Goal: Task Accomplishment & Management: Complete application form

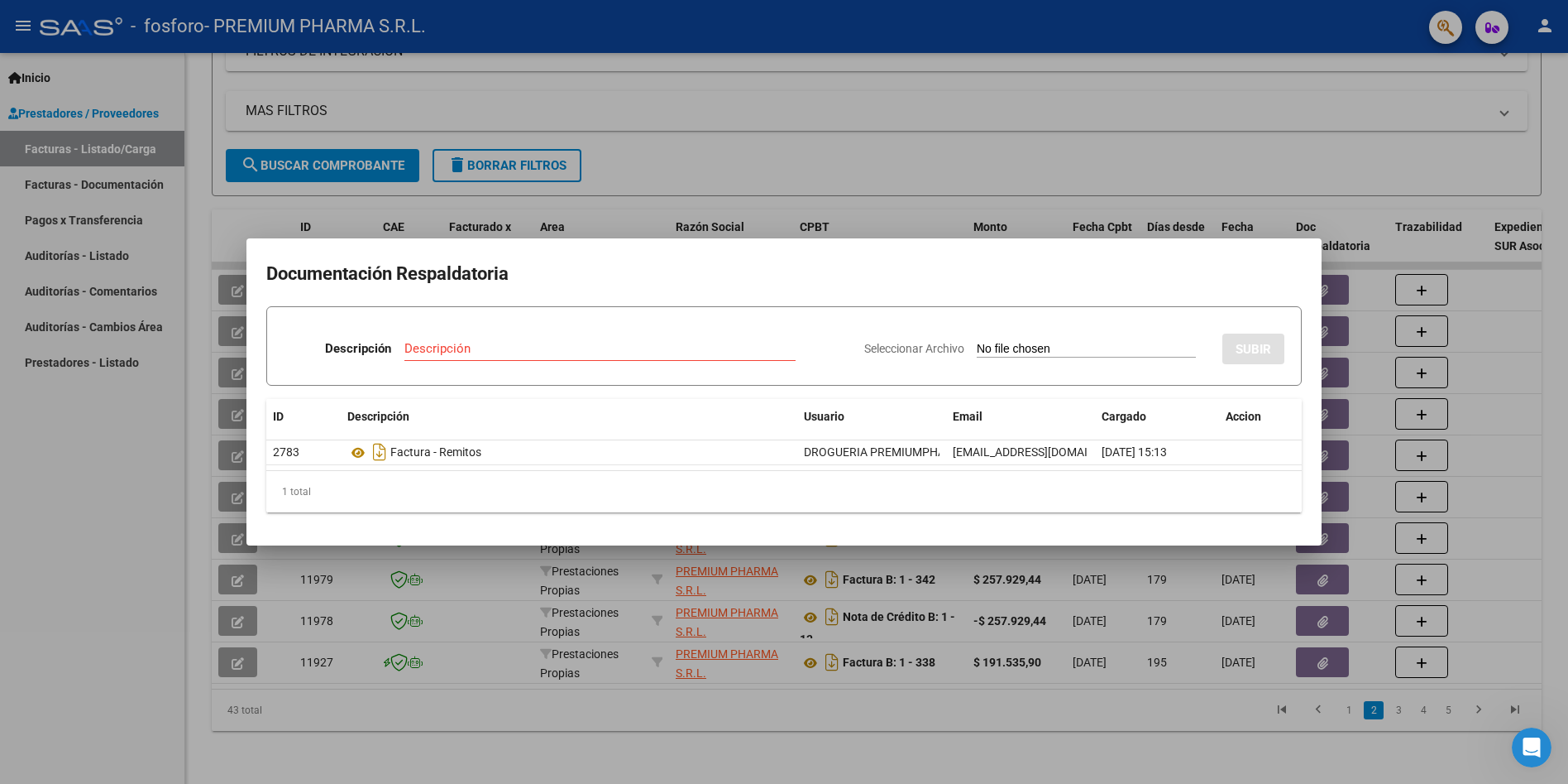
click at [1065, 135] on div at bounding box center [784, 392] width 1568 height 784
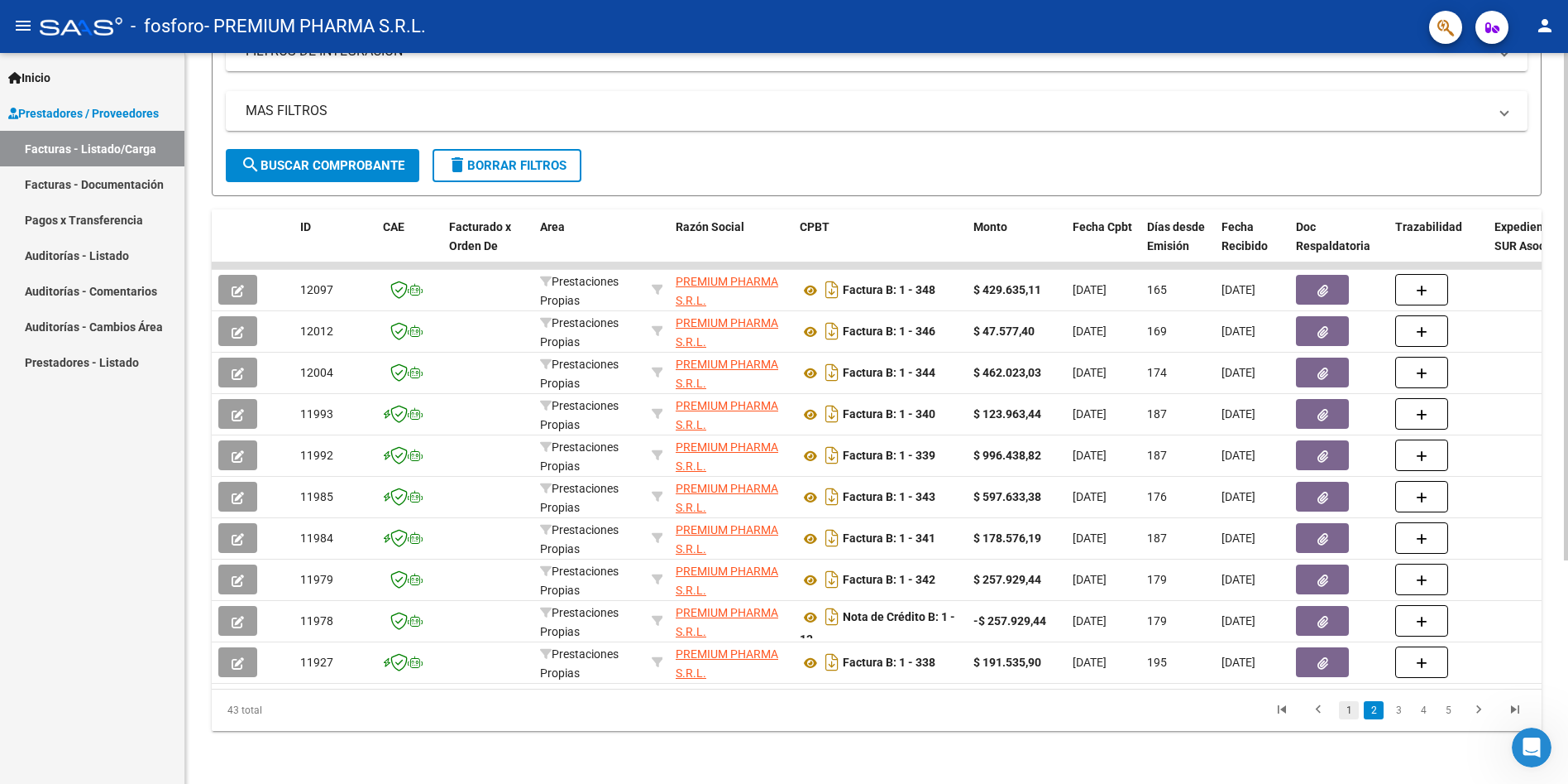
click at [1348, 710] on link "1" at bounding box center [1348, 709] width 20 height 18
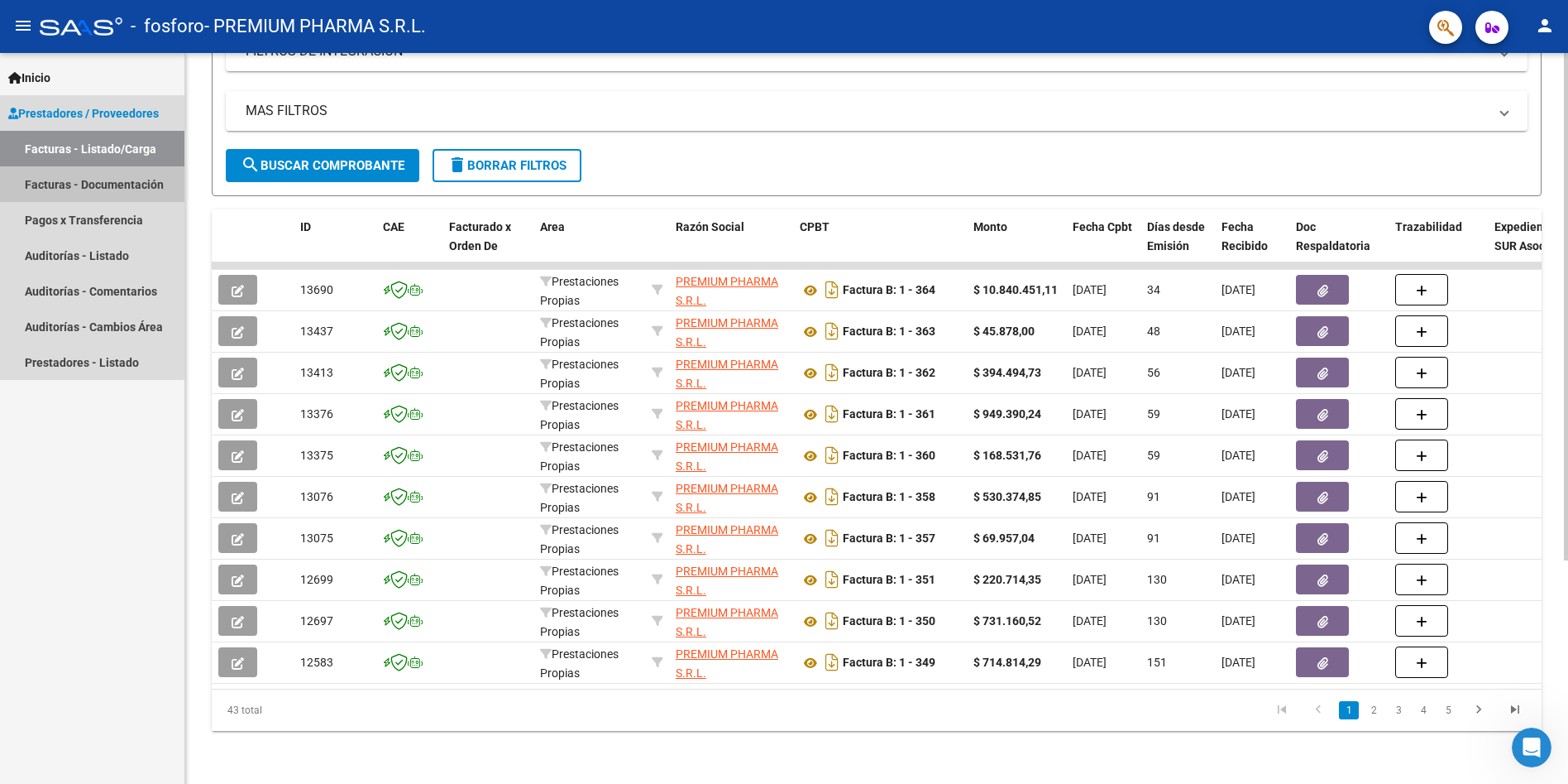
click at [92, 182] on link "Facturas - Documentación" at bounding box center [92, 184] width 185 height 36
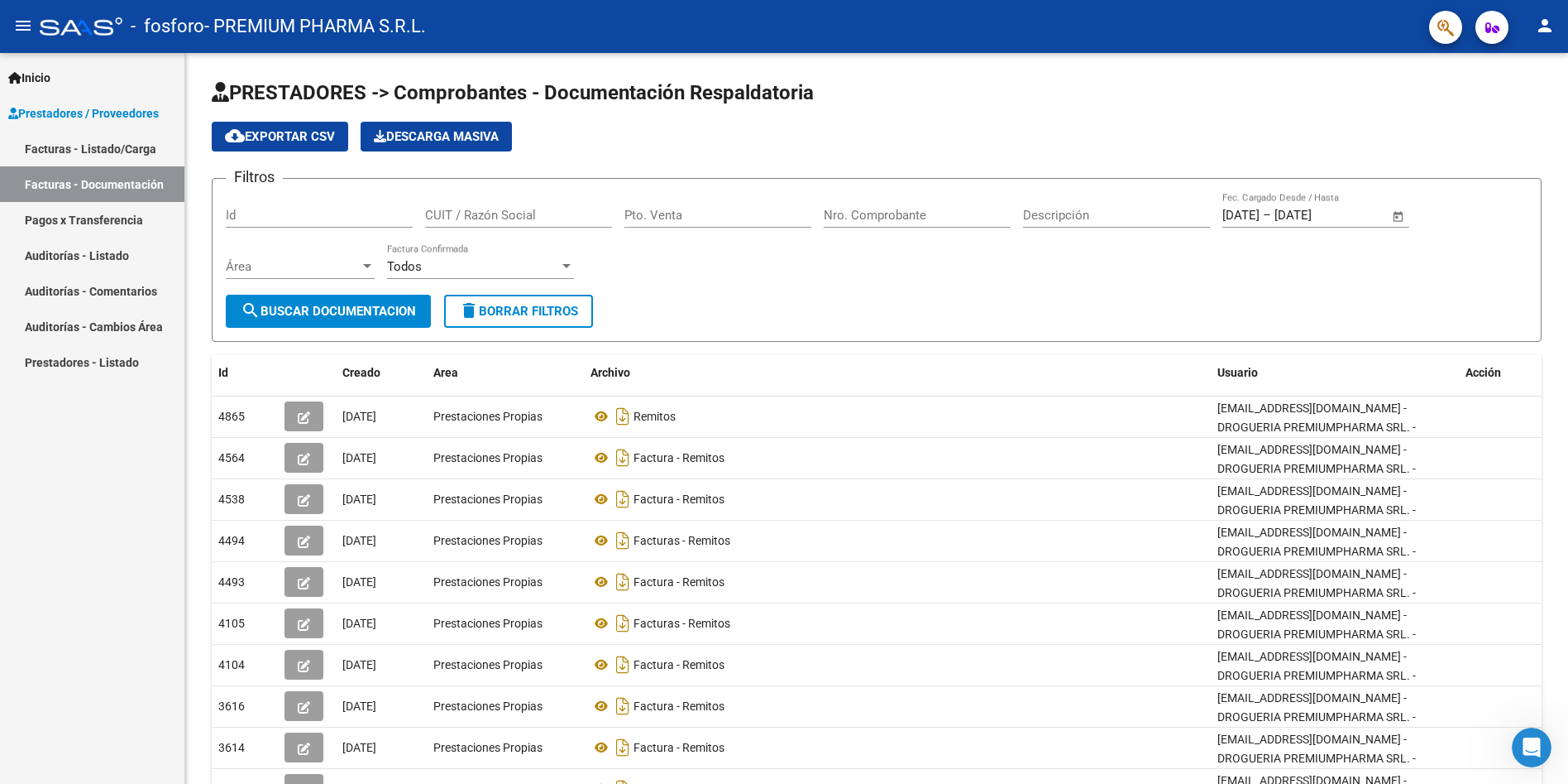
click at [90, 141] on link "Facturas - Listado/Carga" at bounding box center [92, 148] width 185 height 36
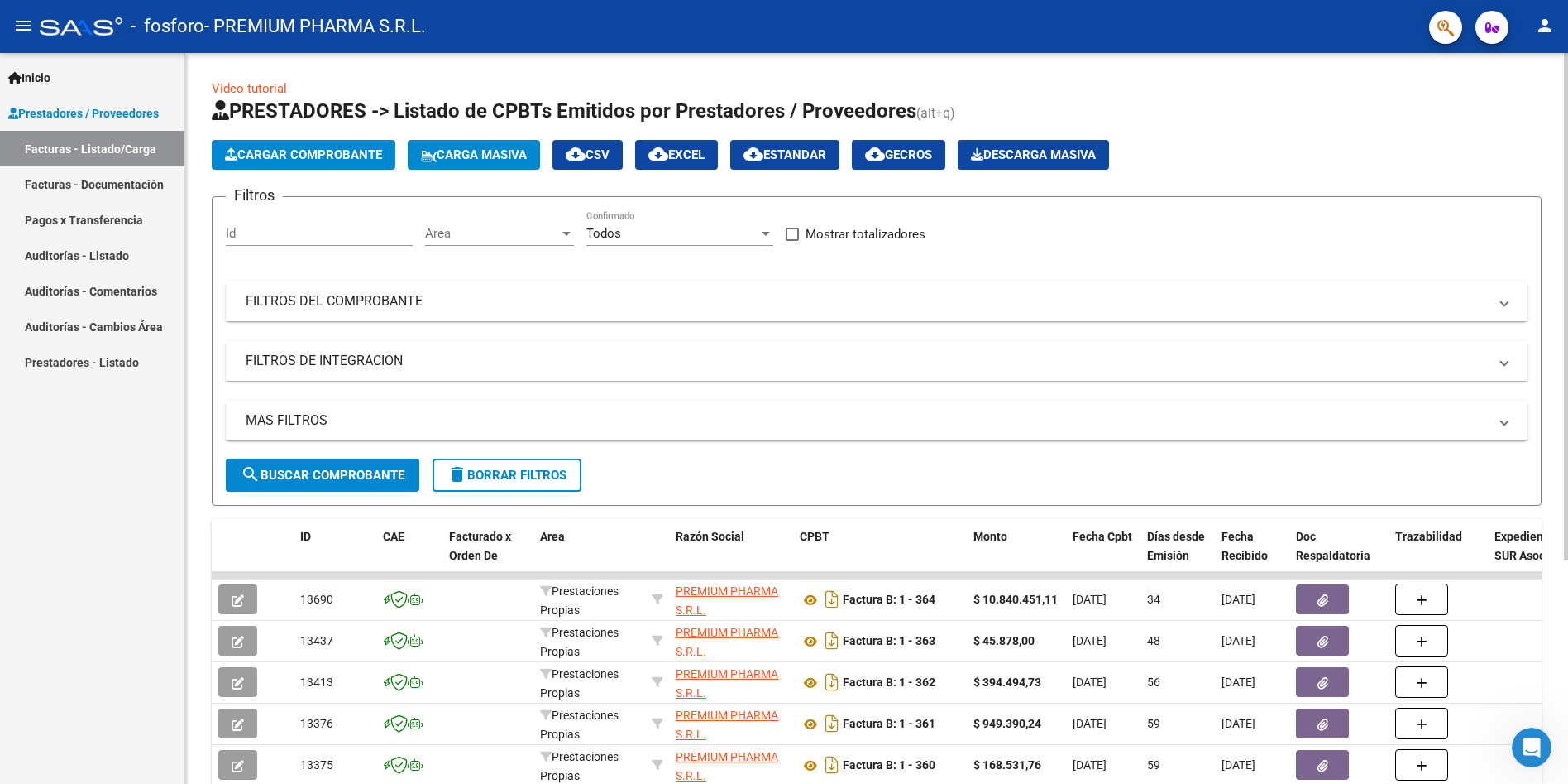
click at [305, 155] on span "Cargar Comprobante" at bounding box center [304, 154] width 157 height 15
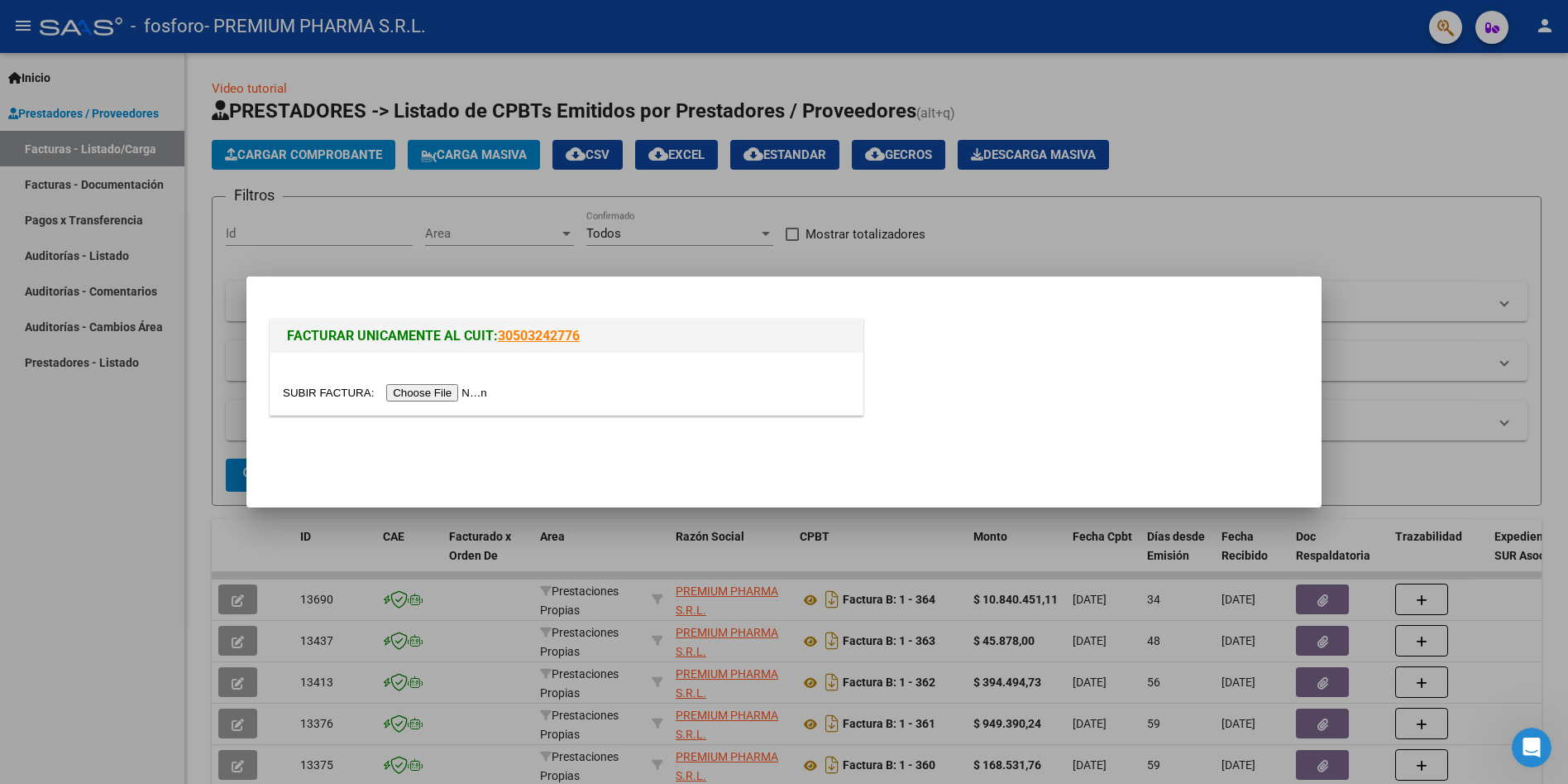
click at [419, 394] on input "file" at bounding box center [387, 393] width 209 height 17
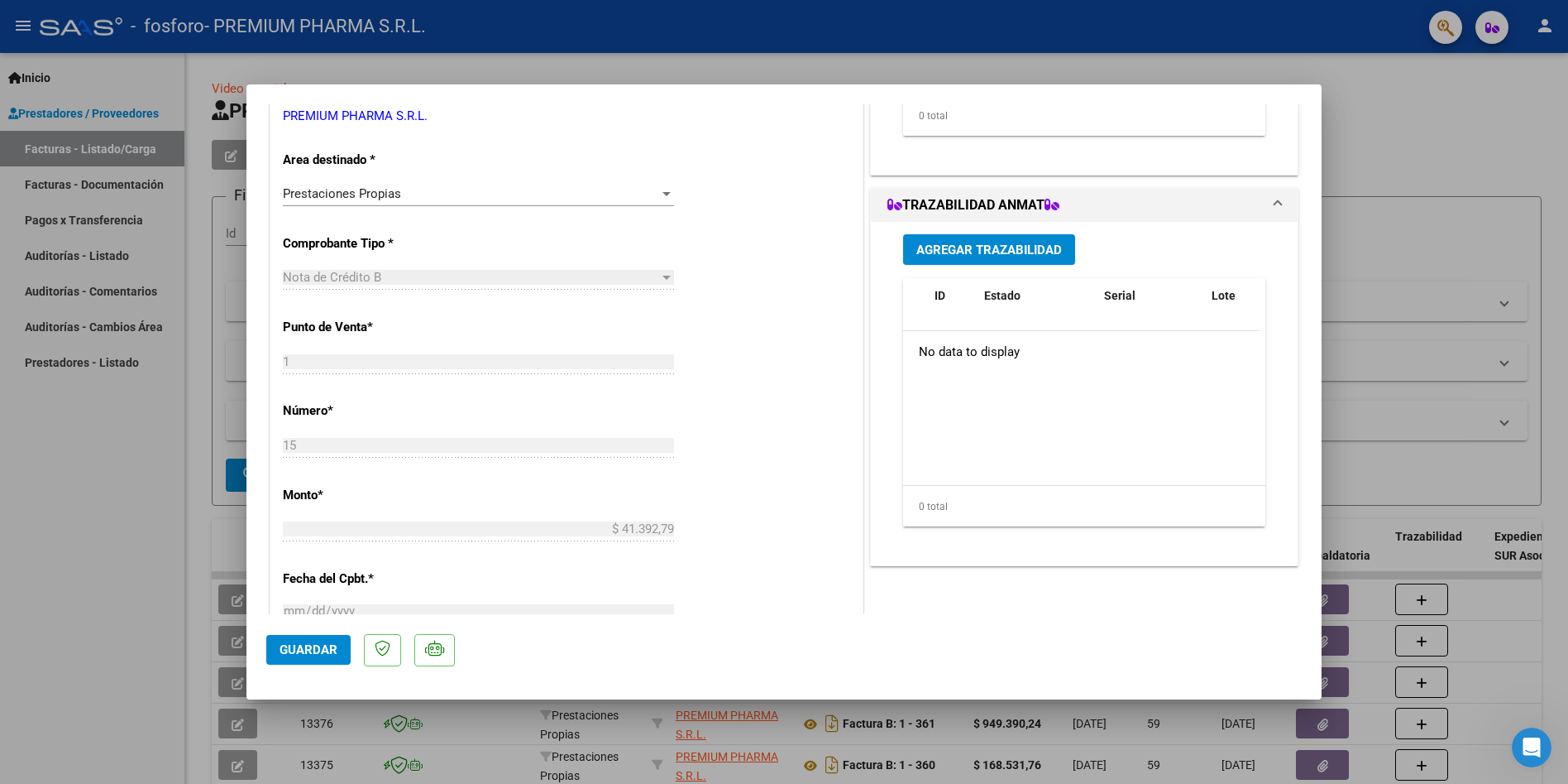
scroll to position [662, 0]
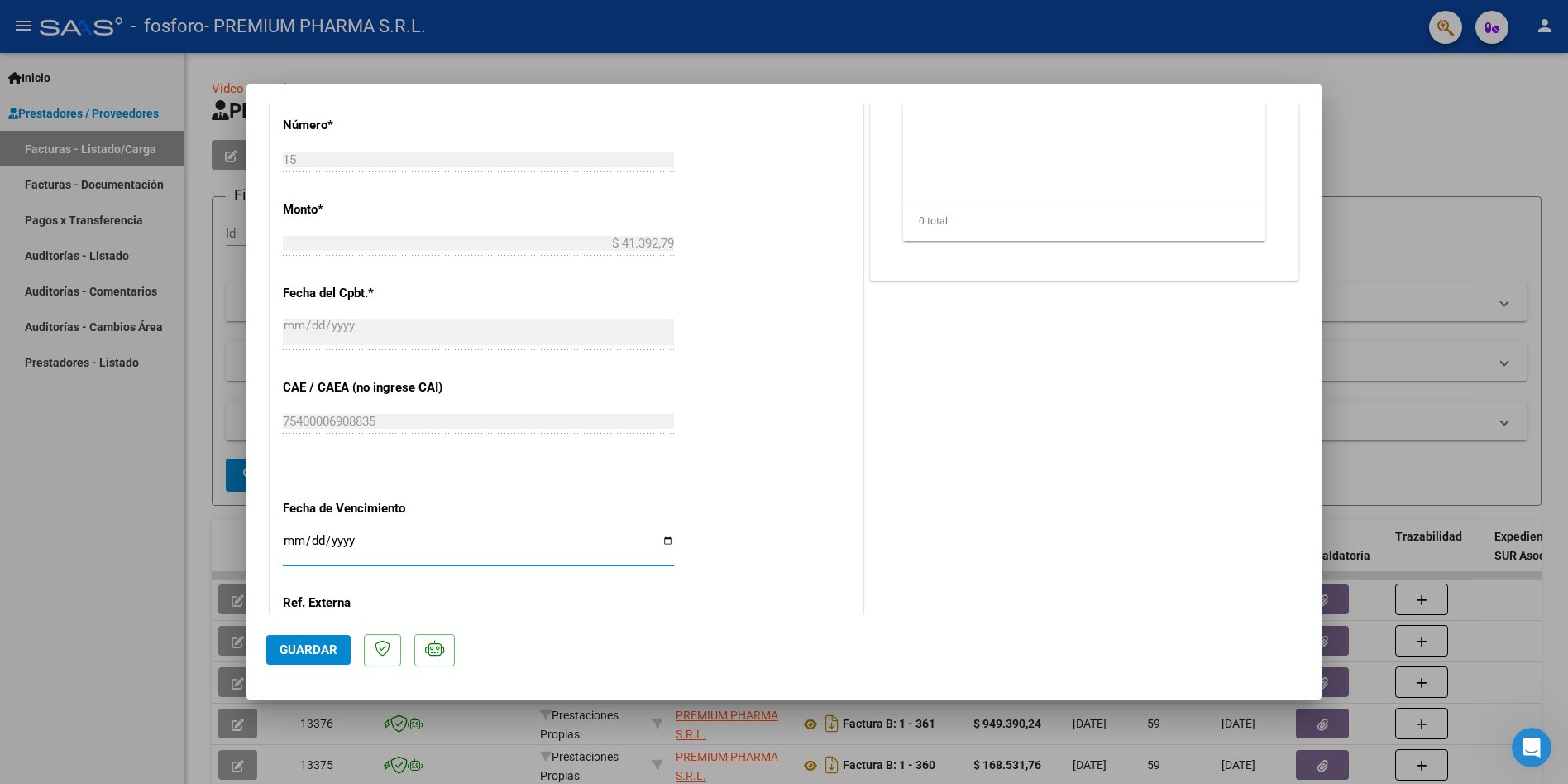
click at [287, 545] on input "Ingresar la fecha" at bounding box center [478, 546] width 391 height 26
type input "[DATE]"
click at [314, 643] on span "Guardar" at bounding box center [309, 648] width 58 height 15
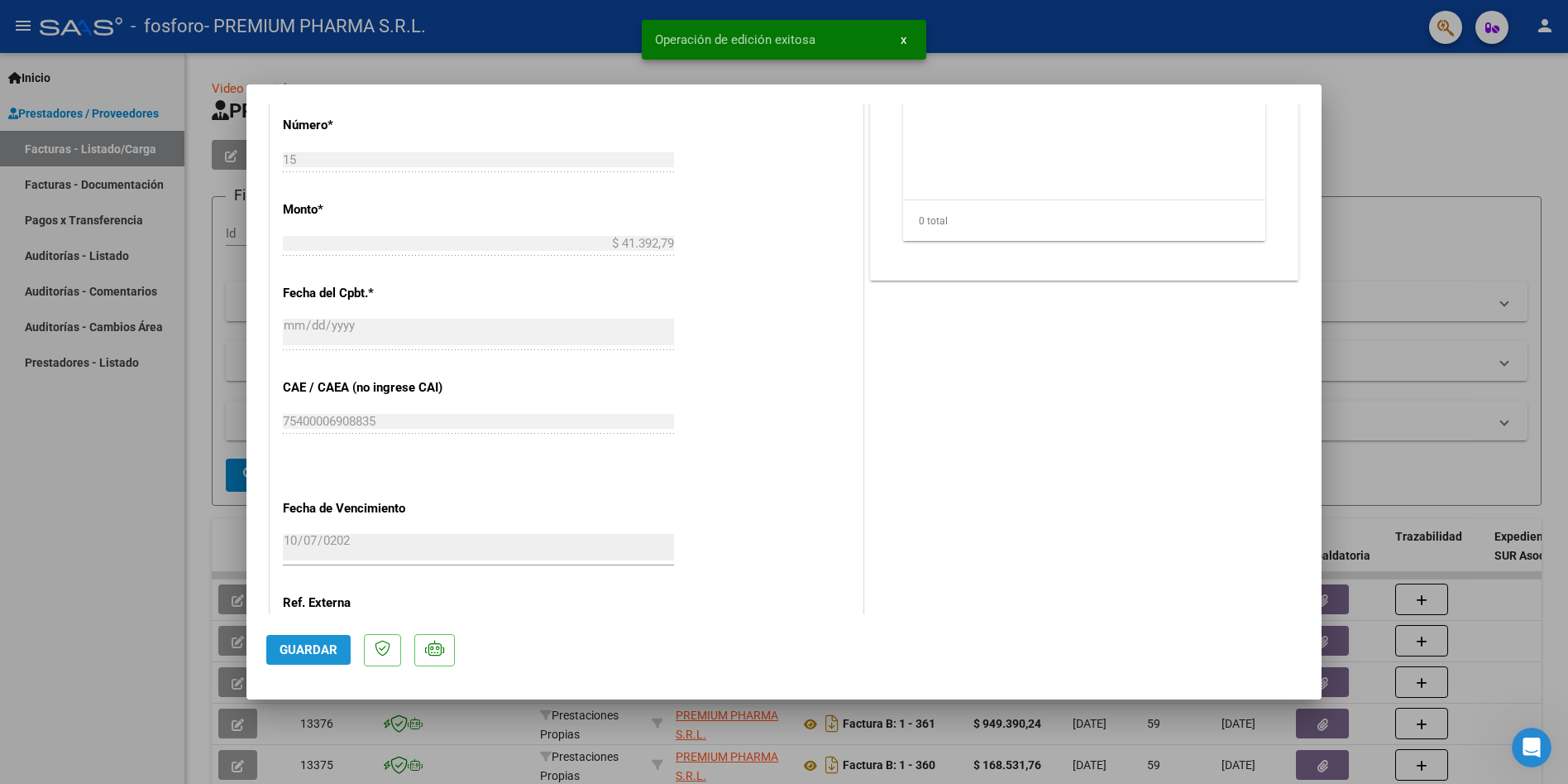
drag, startPoint x: 313, startPoint y: 648, endPoint x: 497, endPoint y: 572, distance: 199.1
click at [314, 648] on span "Guardar" at bounding box center [309, 648] width 58 height 15
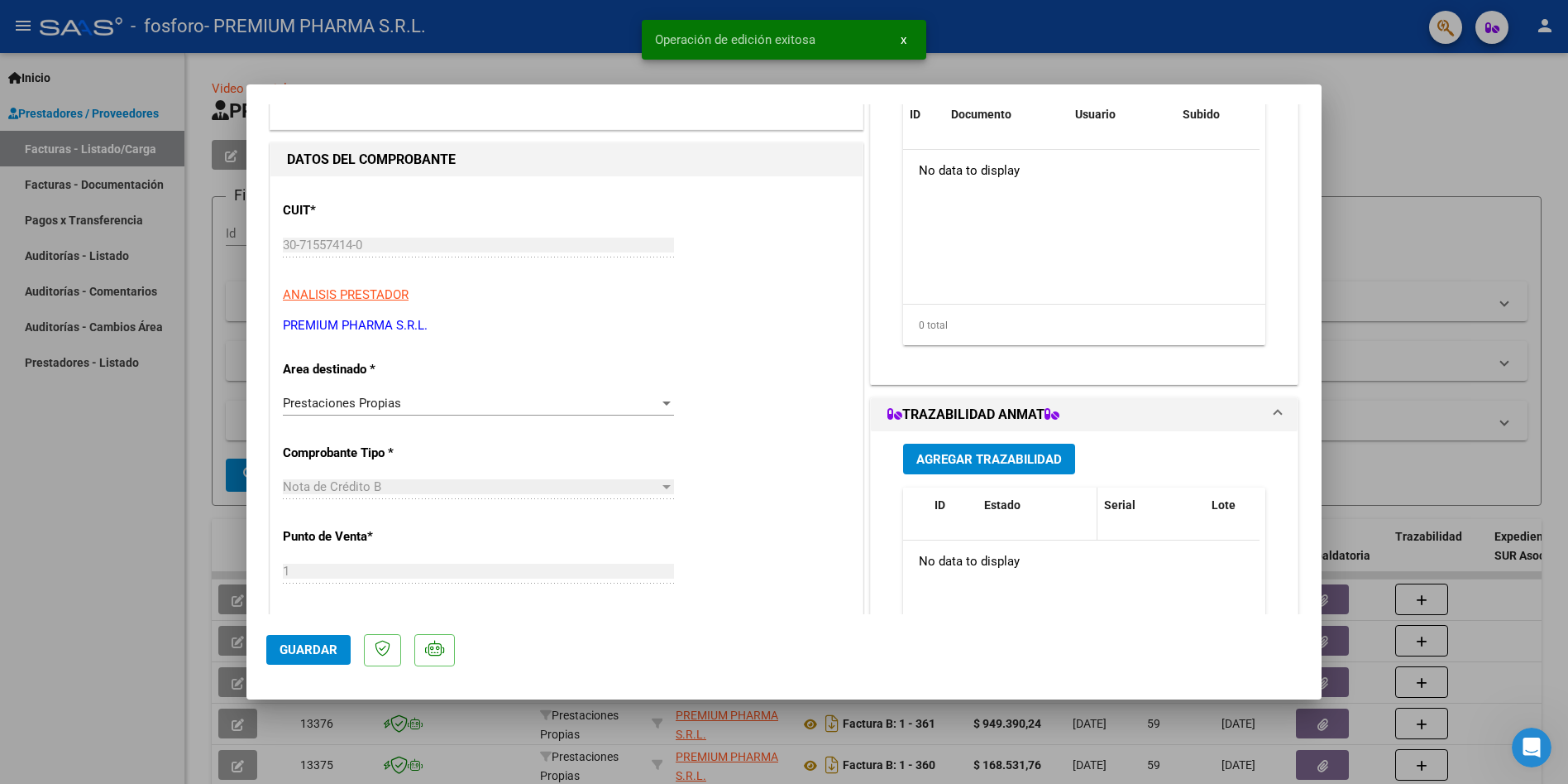
scroll to position [0, 0]
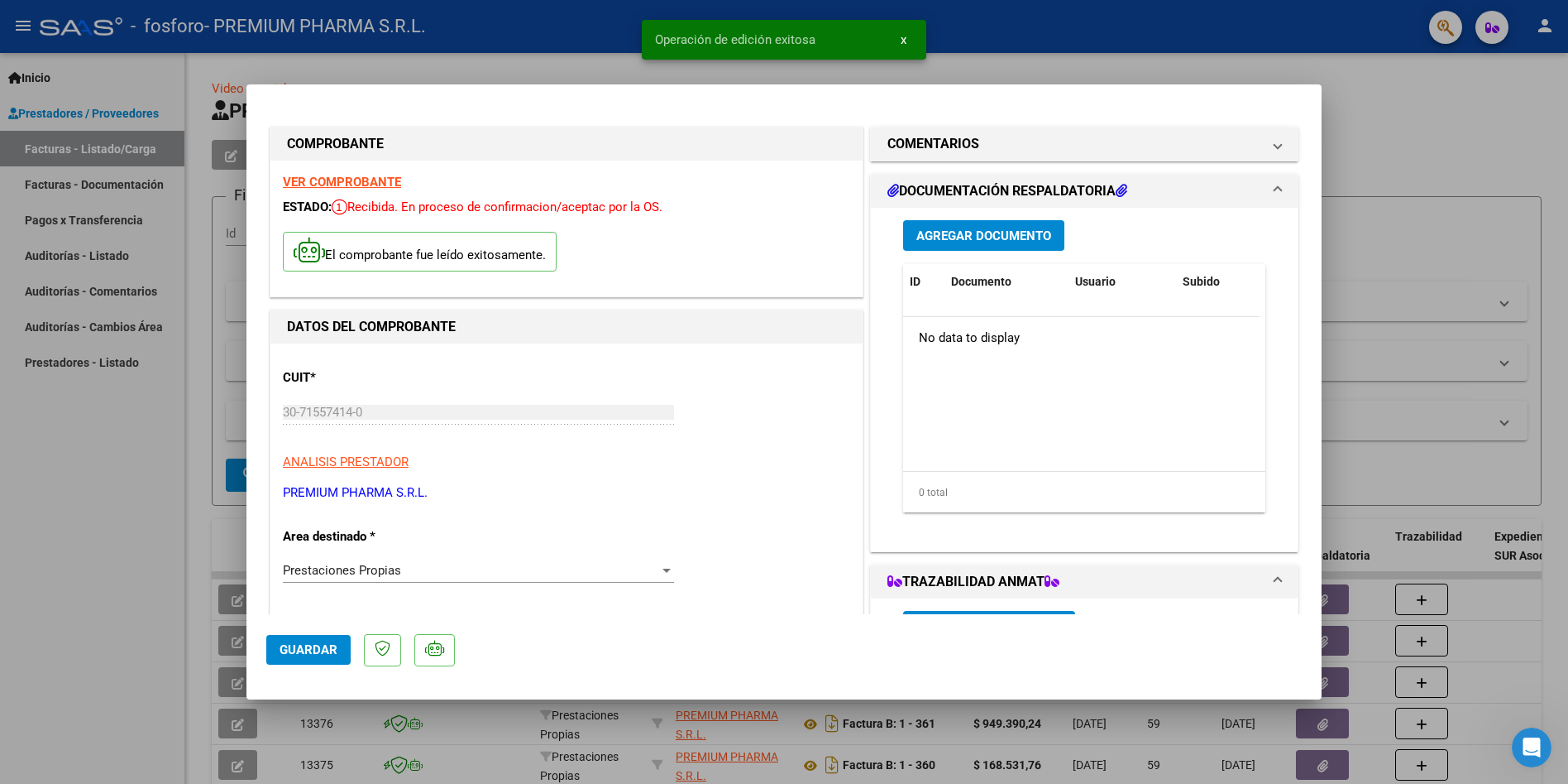
click at [1003, 234] on span "Agregar Documento" at bounding box center [983, 235] width 134 height 15
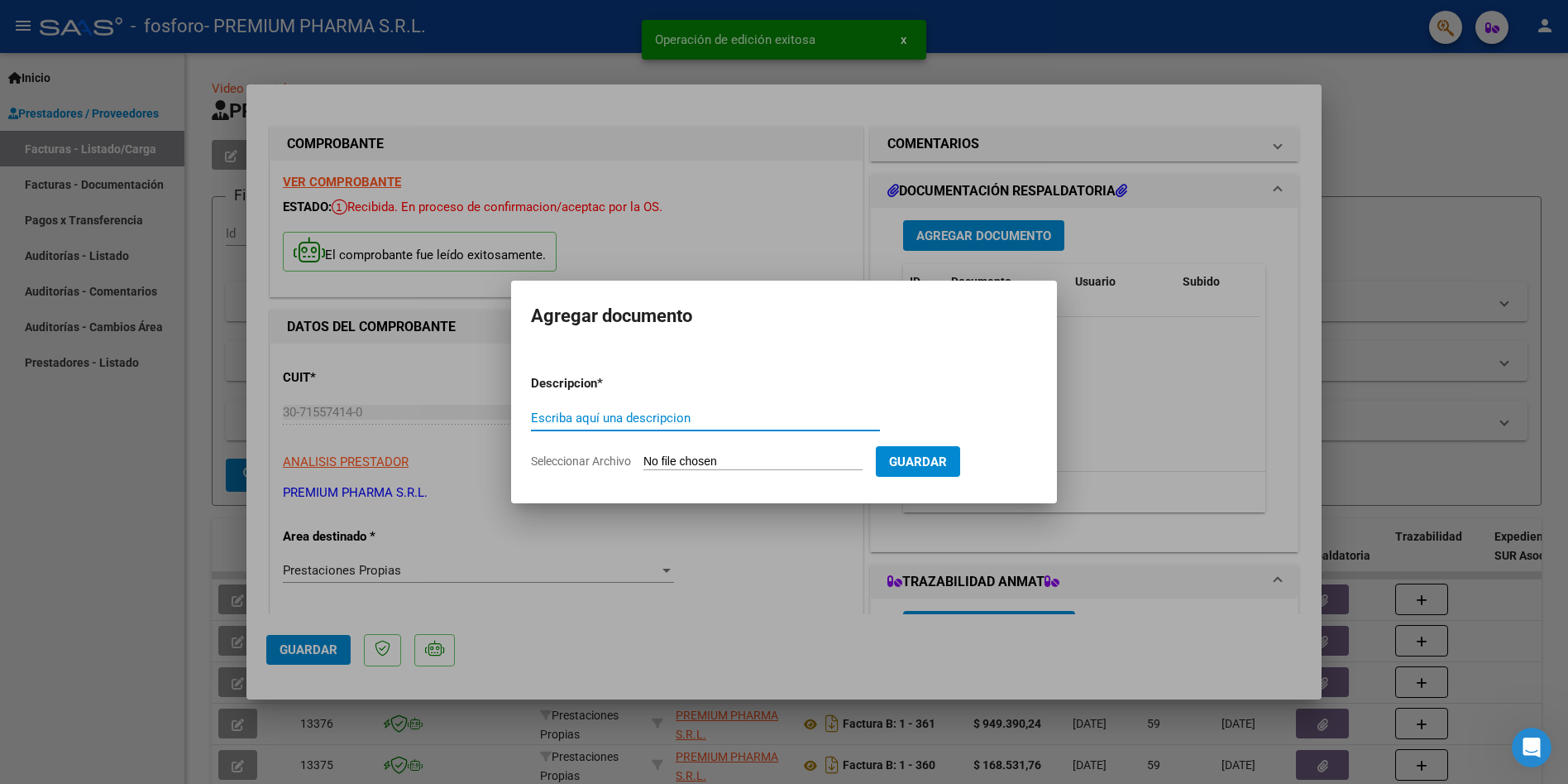
click at [698, 459] on input "Seleccionar Archivo" at bounding box center [753, 462] width 220 height 15
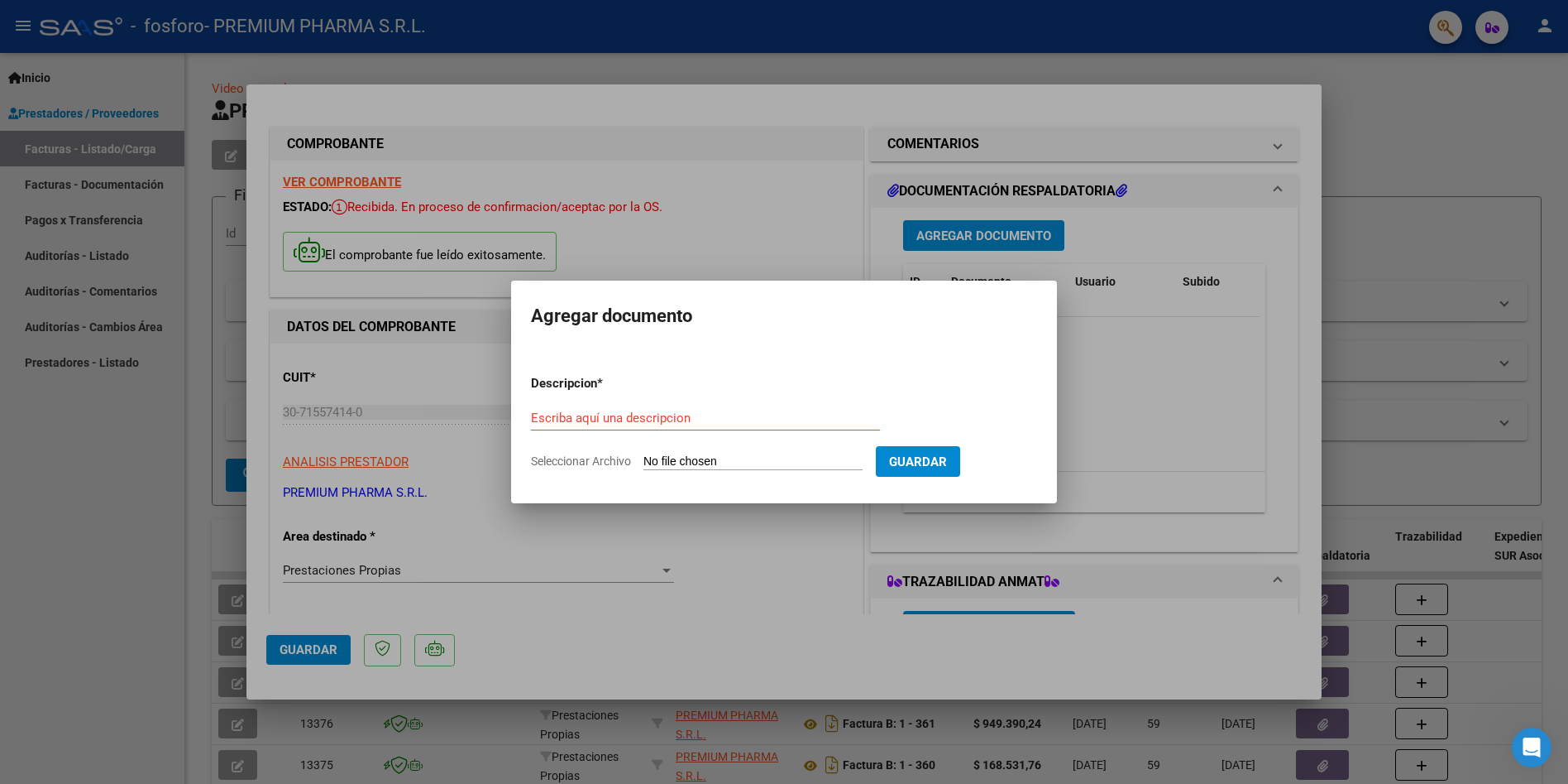
type input "C:\fakepath\Informe-Auditoria - 2025-05-13T153213.123.pdf"
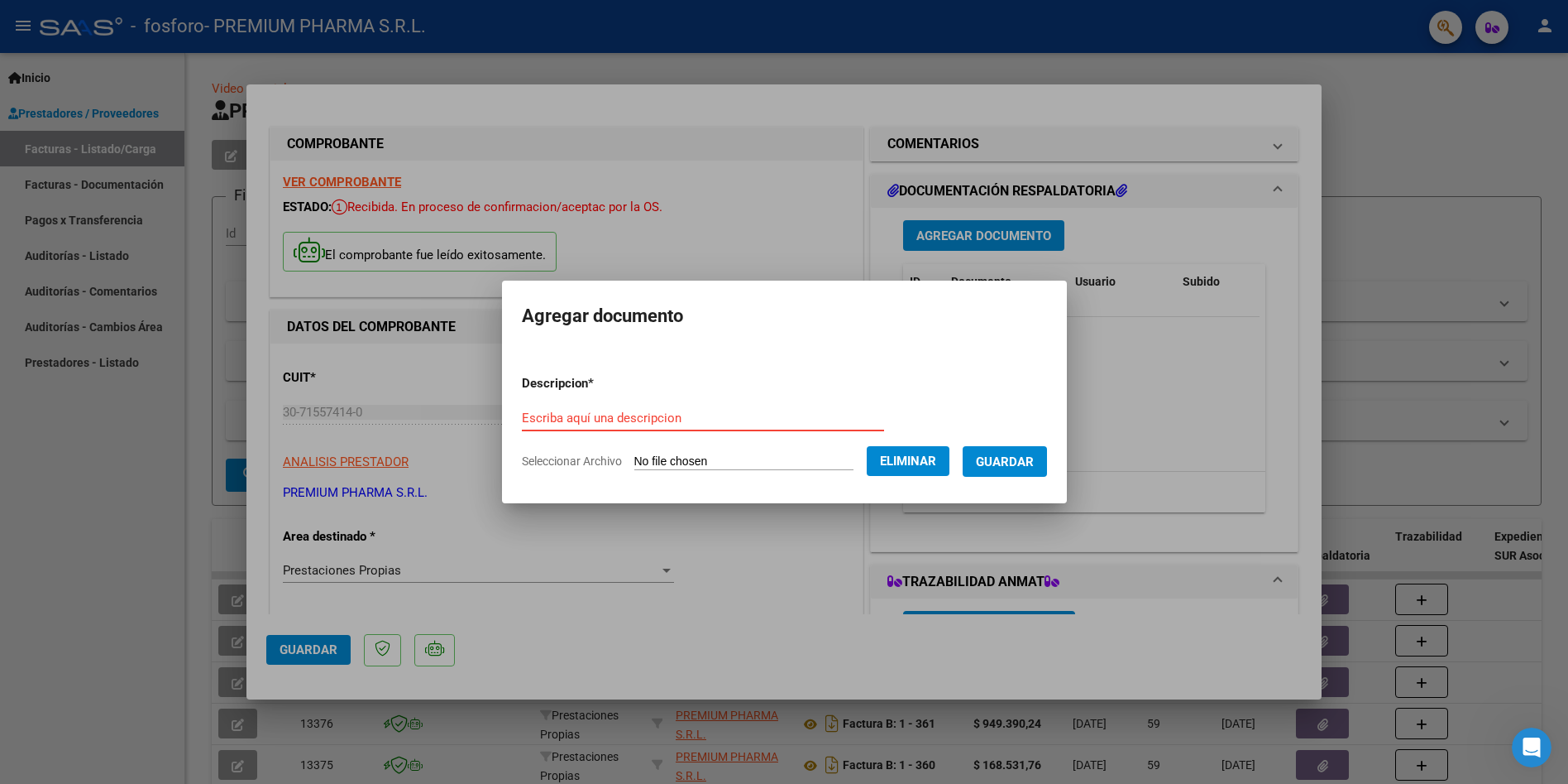
click at [587, 419] on input "Escriba aquí una descripcion" at bounding box center [702, 417] width 362 height 15
type input "Informe auditoria"
click at [990, 457] on span "Guardar" at bounding box center [1005, 461] width 58 height 15
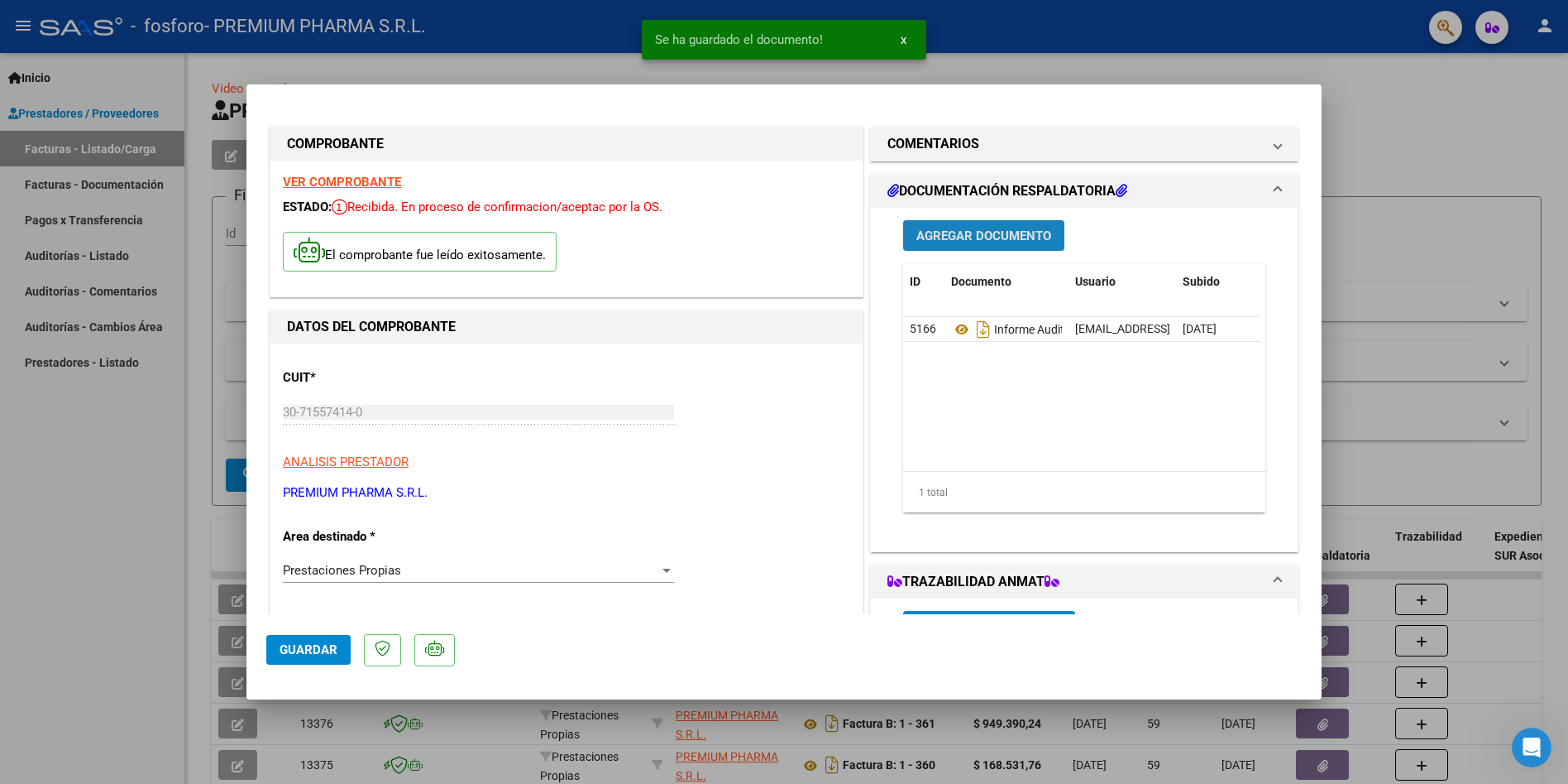
click at [971, 238] on span "Agregar Documento" at bounding box center [983, 235] width 134 height 15
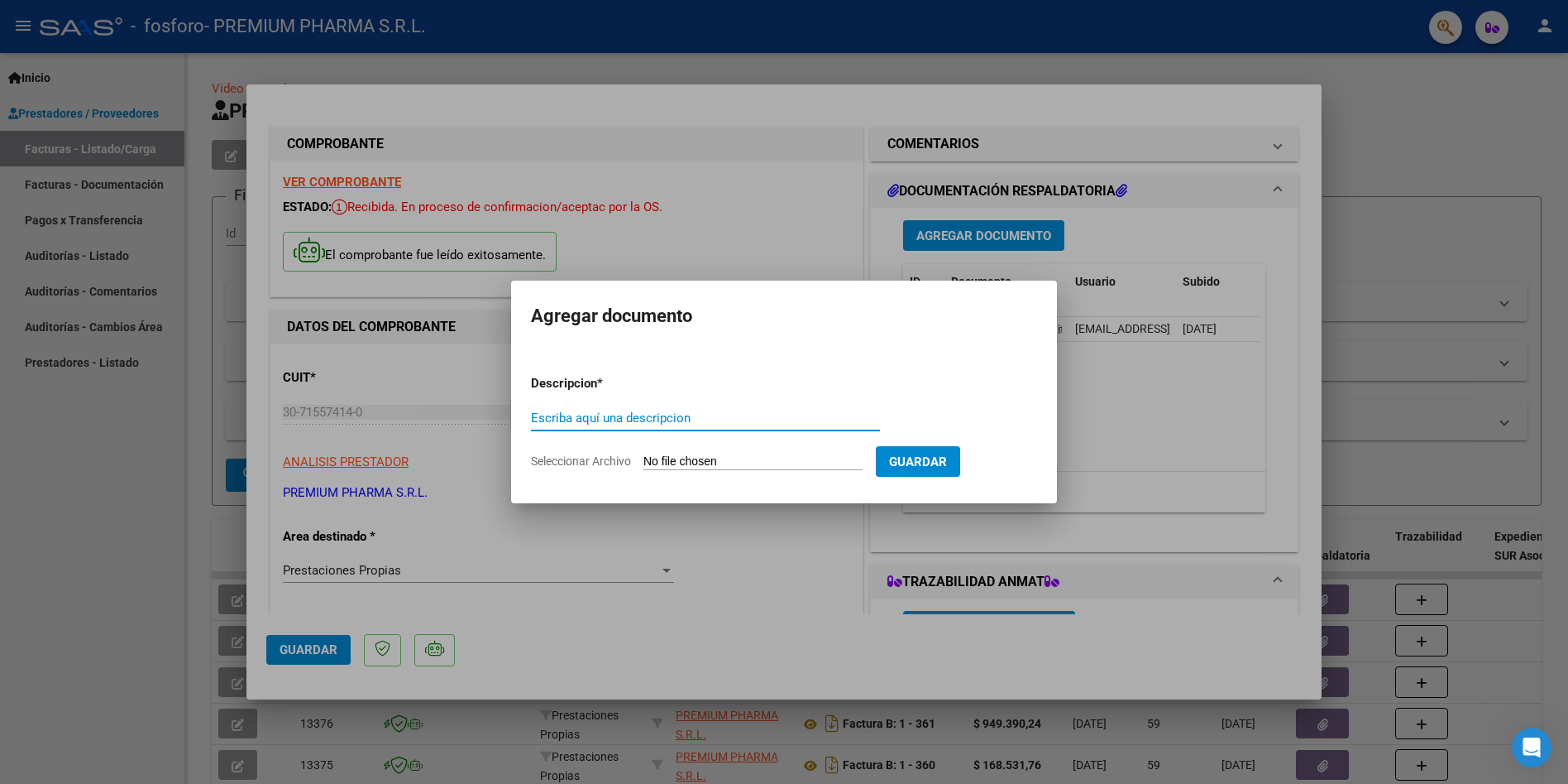
click at [619, 419] on input "Escriba aquí una descripcion" at bounding box center [705, 417] width 349 height 15
click at [695, 459] on input "Seleccionar Archivo" at bounding box center [753, 462] width 220 height 15
type input "C:\fakepath\[PERSON_NAME] RECETAS1-1.jpg"
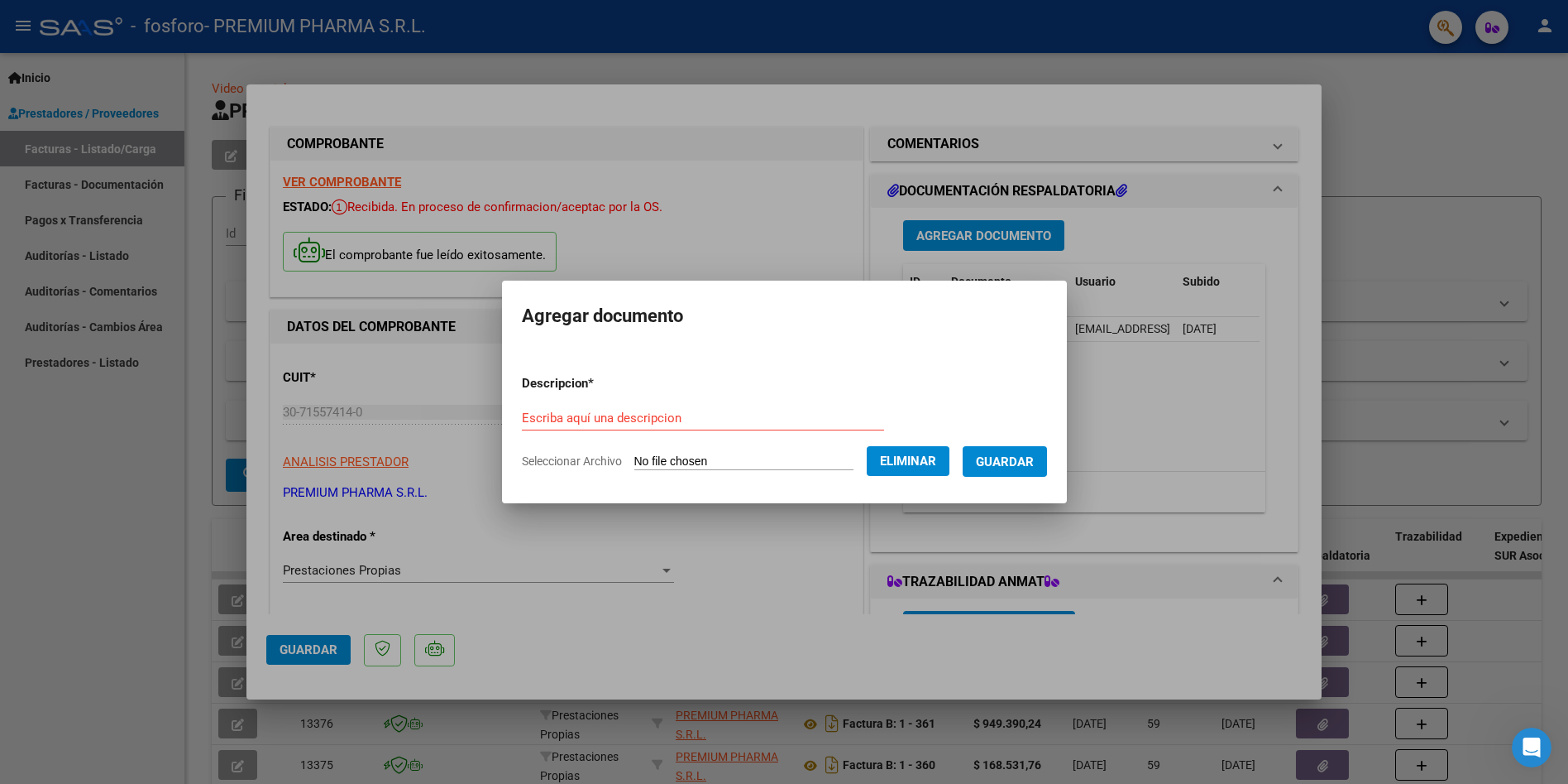
click at [630, 410] on input "Escriba aquí una descripcion" at bounding box center [702, 417] width 362 height 15
type input "Receta"
click at [982, 463] on span "Guardar" at bounding box center [1005, 461] width 58 height 15
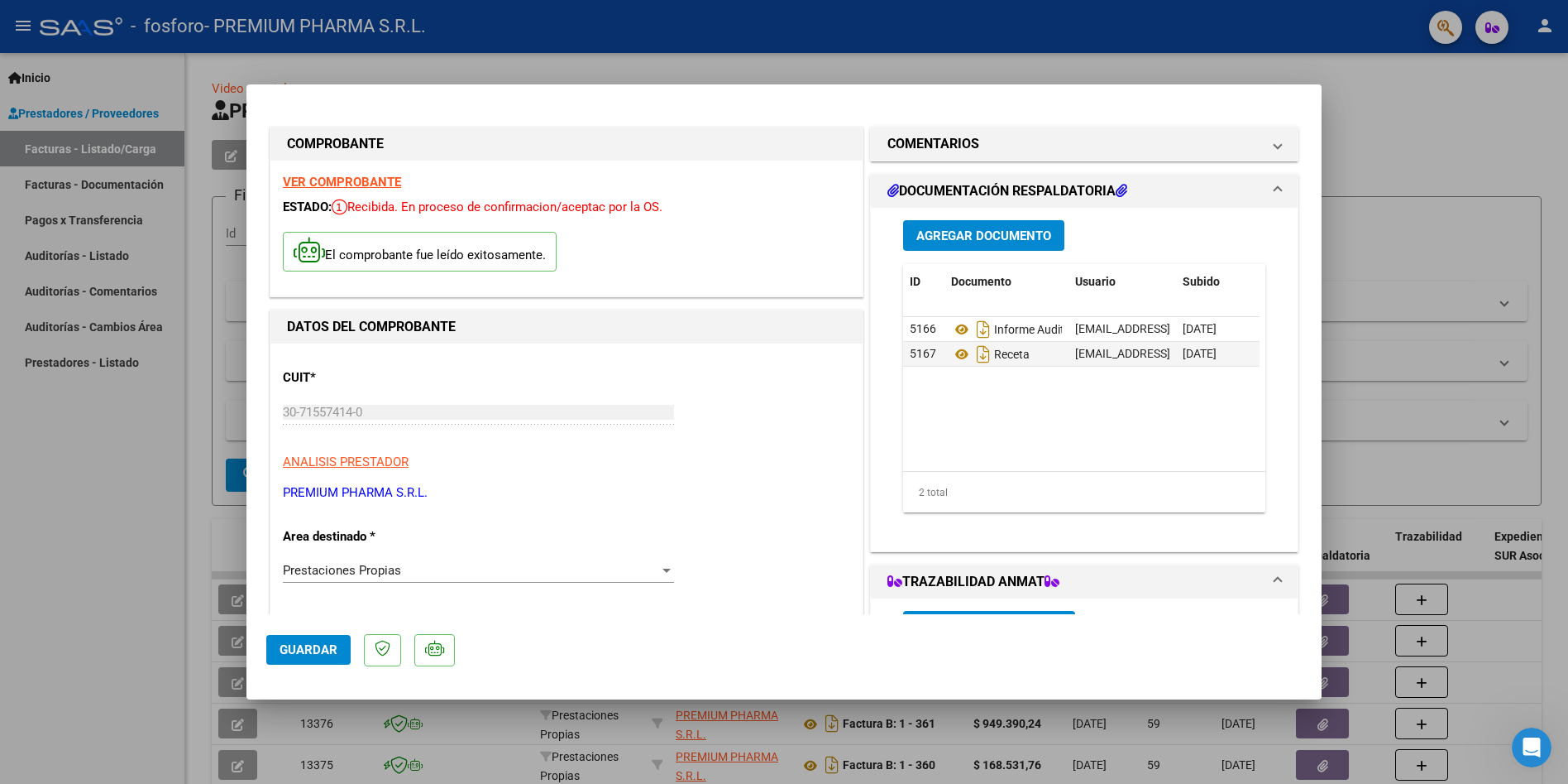
click at [1435, 129] on div at bounding box center [784, 392] width 1568 height 784
type input "$ 0,00"
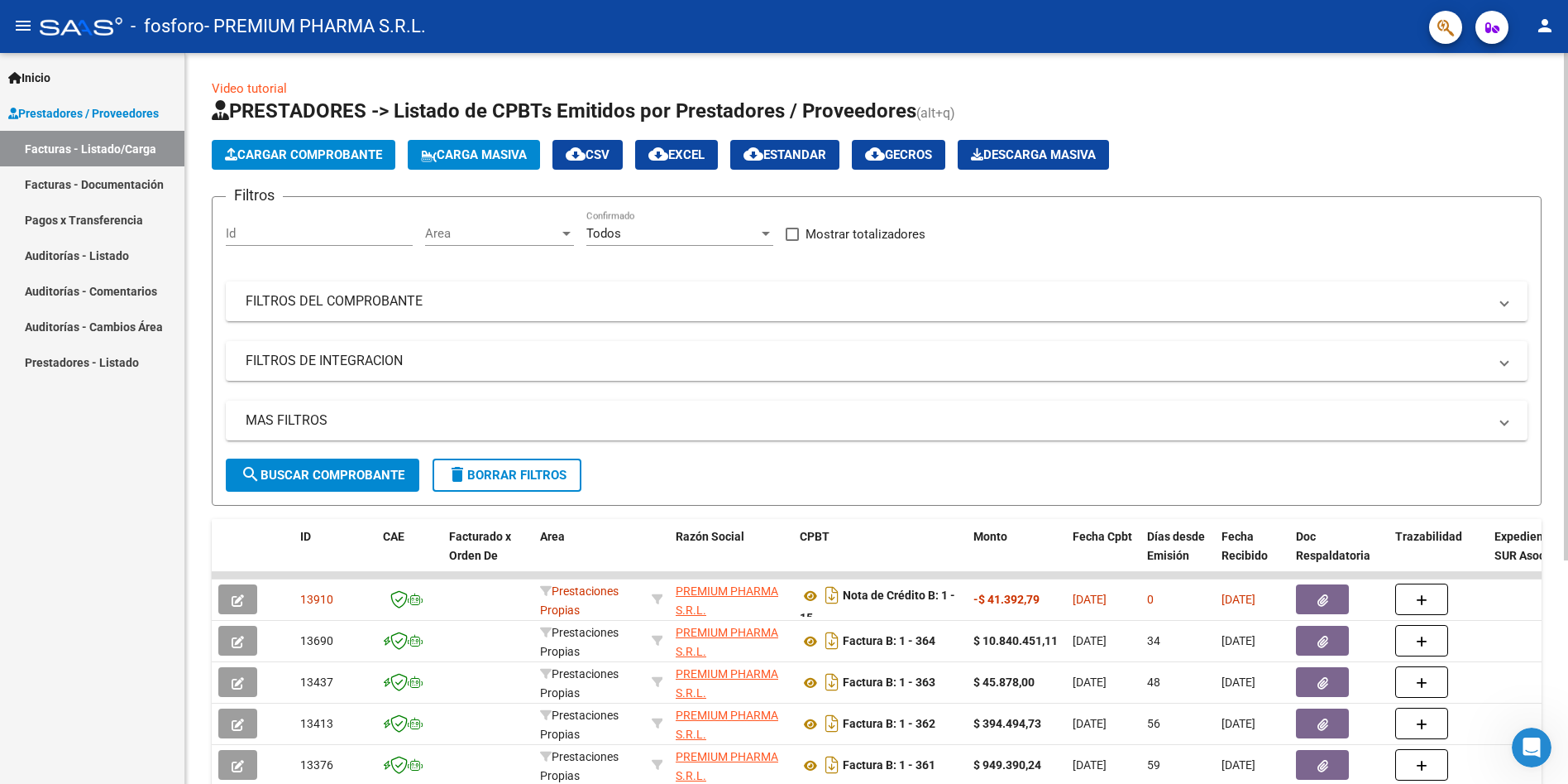
click at [1374, 140] on div "Cargar Comprobante Carga Masiva cloud_download CSV cloud_download EXCEL cloud_d…" at bounding box center [876, 154] width 1330 height 30
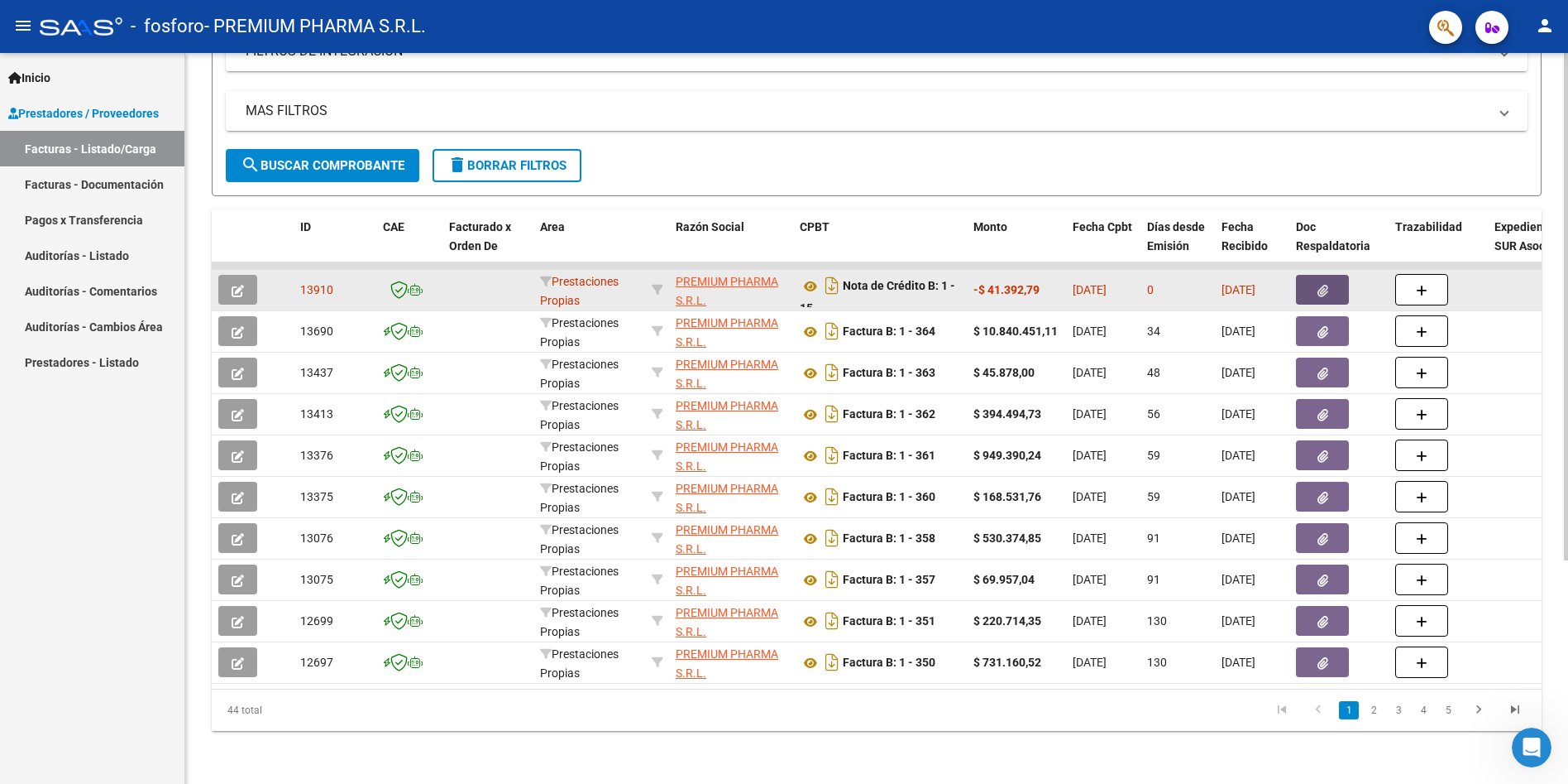
click at [1321, 285] on icon "button" at bounding box center [1322, 290] width 11 height 13
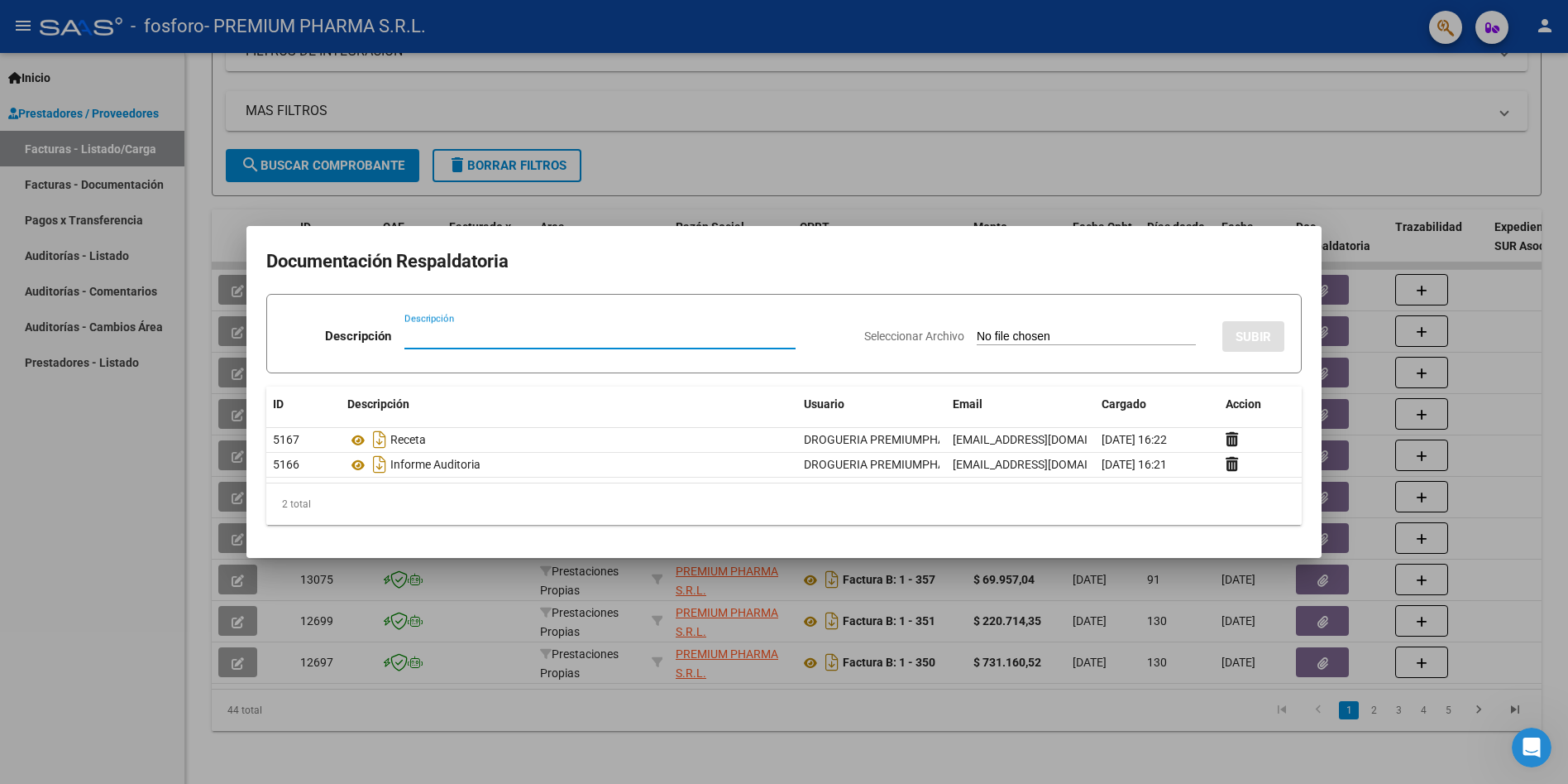
click at [999, 334] on input "Seleccionar Archivo" at bounding box center [1086, 337] width 220 height 15
type input "C:\fakepath\[PERSON_NAME].pdf"
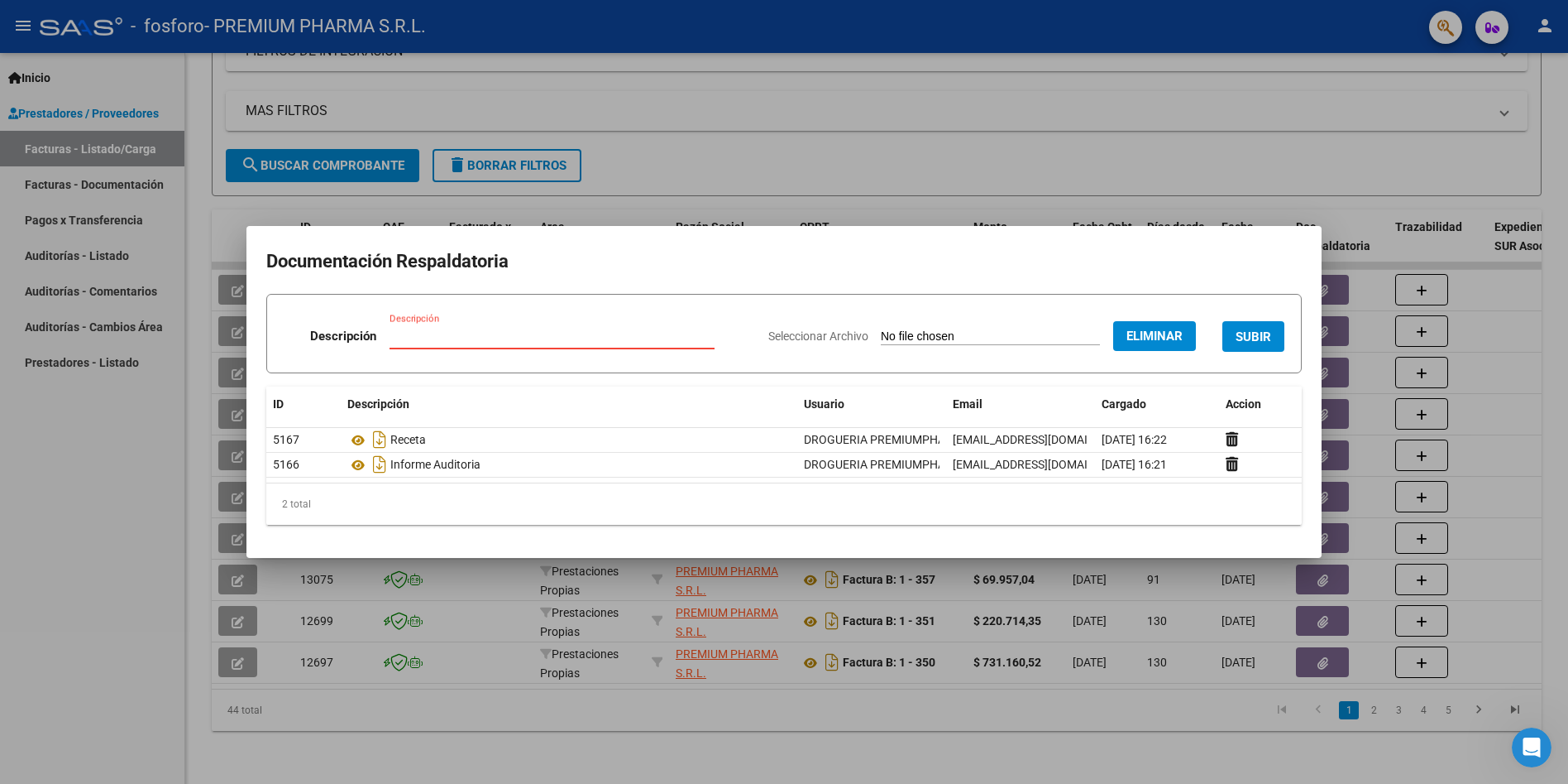
drag, startPoint x: 488, startPoint y: 330, endPoint x: 471, endPoint y: 328, distance: 17.1
click at [484, 330] on input "Descripción" at bounding box center [552, 335] width 325 height 15
type input "O"
type input "Presentacion anterior ID 12097"
click at [1244, 340] on span "SUBIR" at bounding box center [1253, 336] width 36 height 15
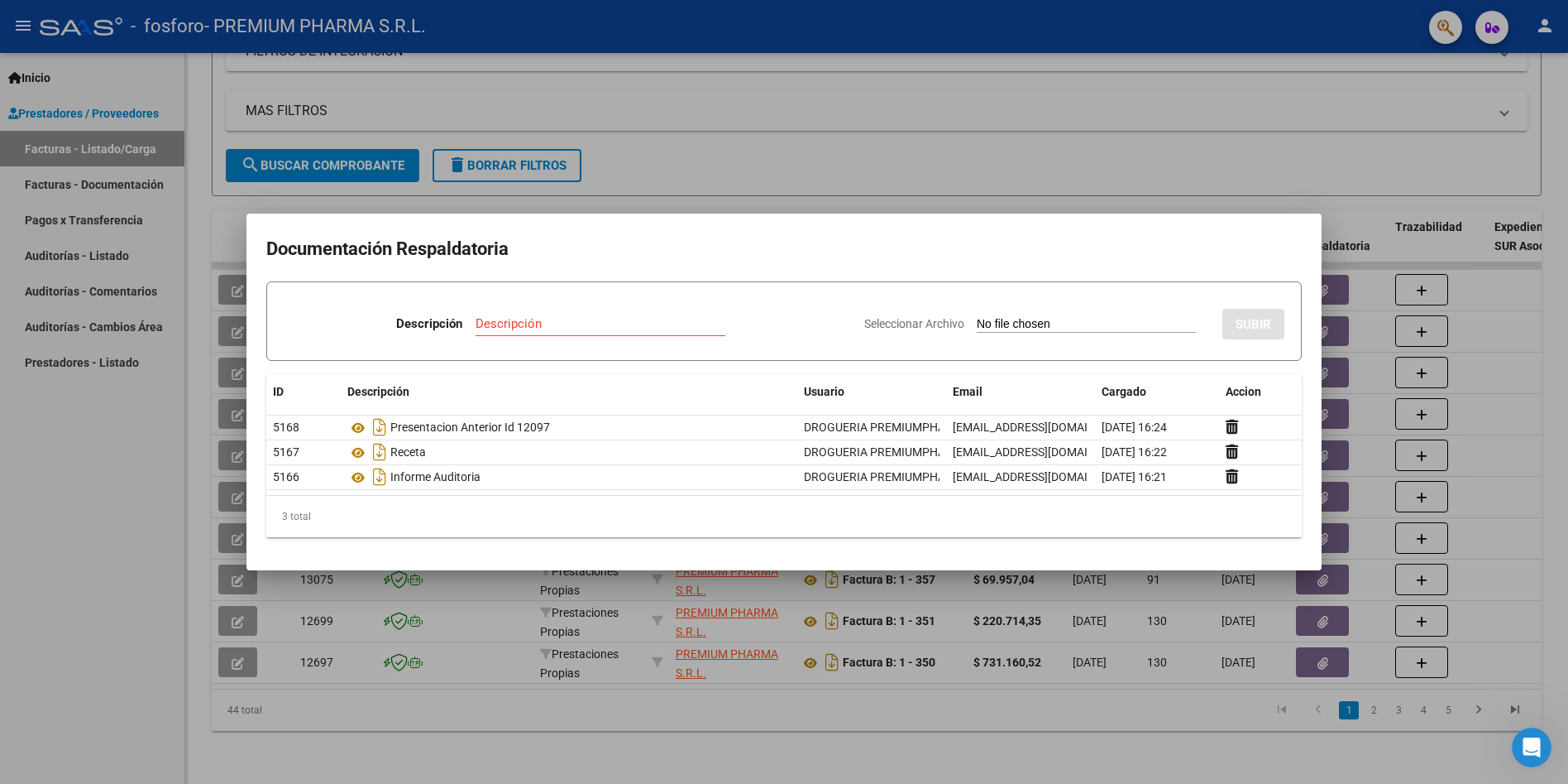
click at [1521, 324] on div at bounding box center [784, 392] width 1568 height 784
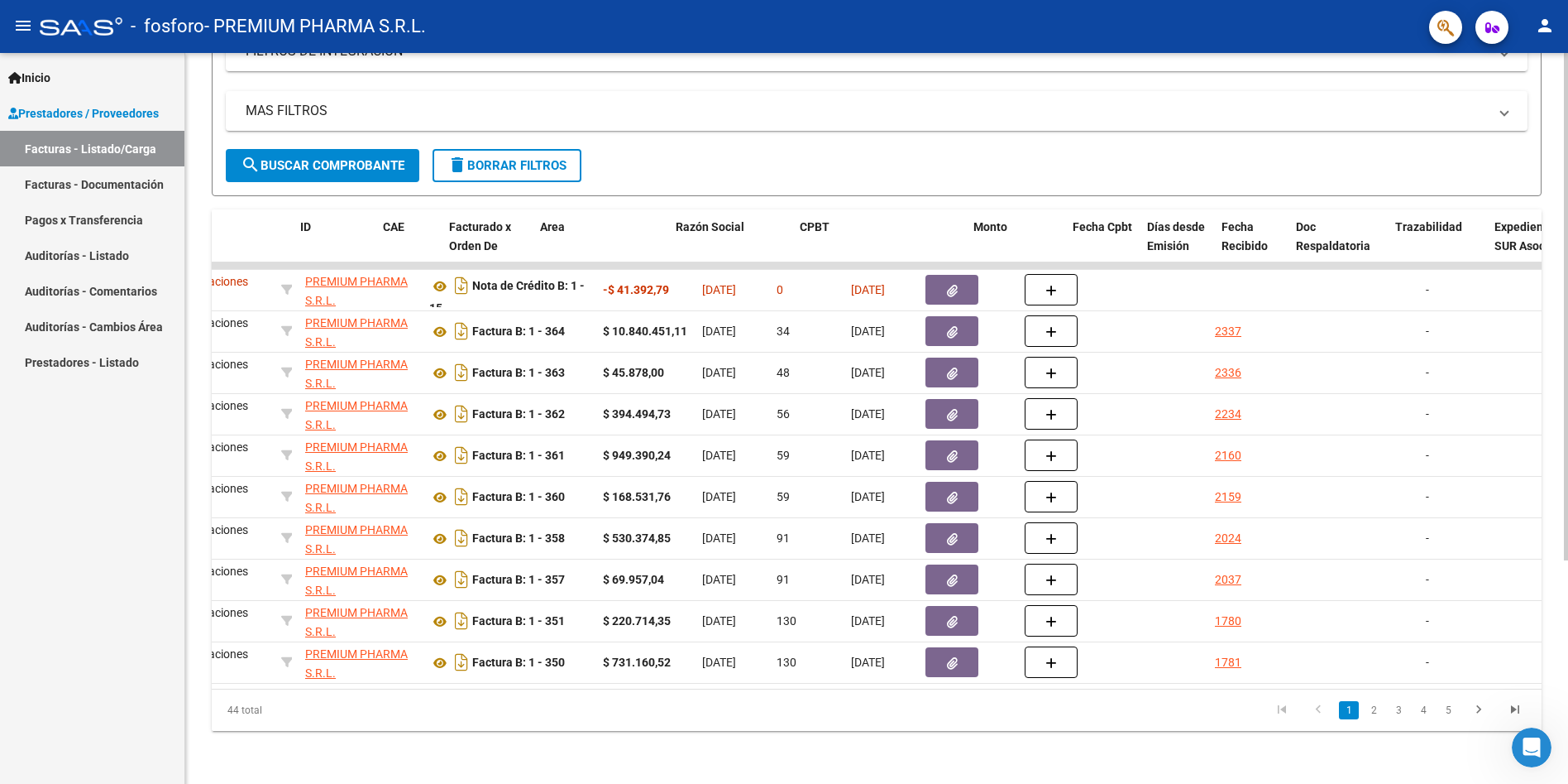
scroll to position [0, 0]
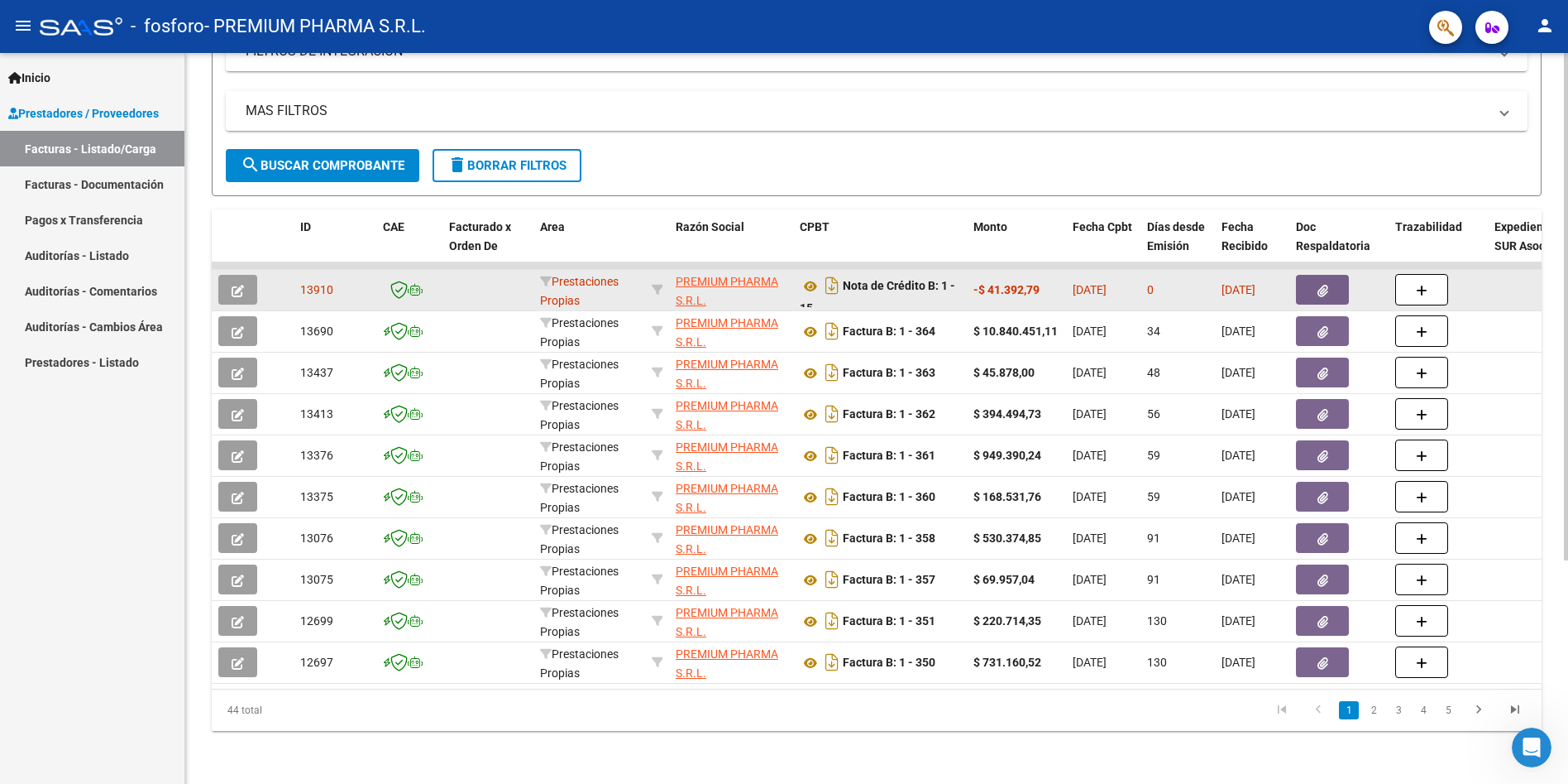
click at [332, 284] on div "13910" at bounding box center [335, 290] width 70 height 19
click at [241, 285] on icon "button" at bounding box center [237, 290] width 13 height 13
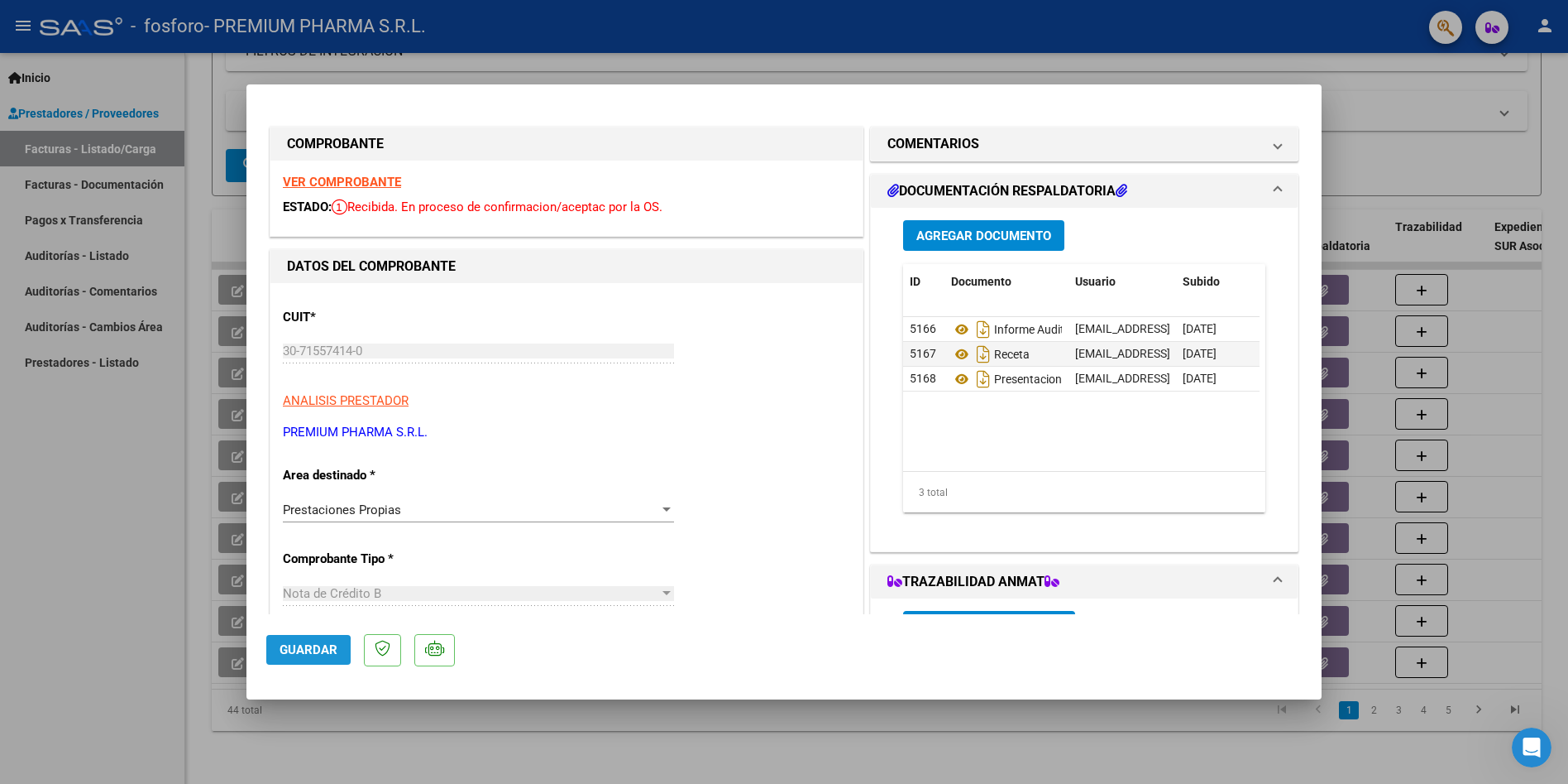
click at [291, 653] on span "Guardar" at bounding box center [309, 648] width 58 height 15
click at [326, 644] on span "Guardar" at bounding box center [309, 648] width 58 height 15
click at [904, 39] on span "x" at bounding box center [903, 39] width 6 height 15
click at [685, 37] on div at bounding box center [784, 392] width 1568 height 784
type input "$ 0,00"
